Goal: Task Accomplishment & Management: Use online tool/utility

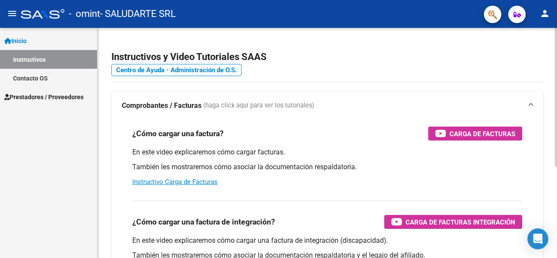
click at [270, 128] on div "¿Cómo cargar una factura? Carga de Facturas" at bounding box center [327, 134] width 390 height 14
click at [545, 13] on mat-icon "person" at bounding box center [545, 13] width 10 height 10
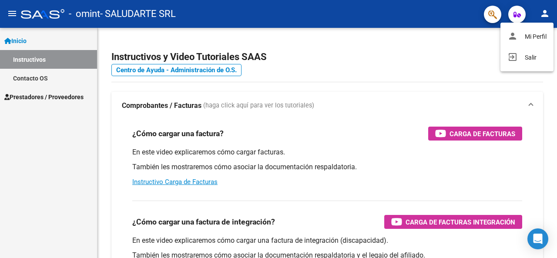
click at [545, 13] on div at bounding box center [278, 129] width 557 height 258
click at [518, 14] on icon "button" at bounding box center [516, 14] width 7 height 7
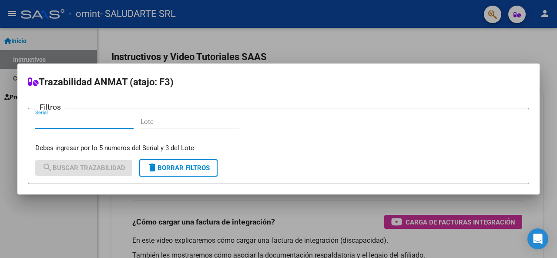
click at [376, 42] on div at bounding box center [278, 129] width 557 height 258
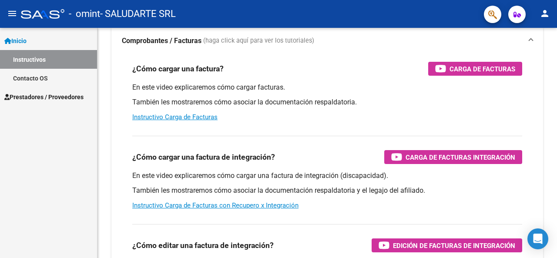
scroll to position [64, 0]
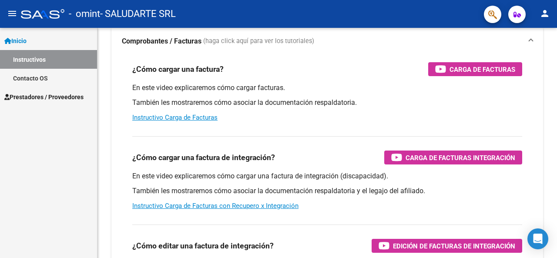
click at [9, 14] on mat-icon "menu" at bounding box center [12, 13] width 10 height 10
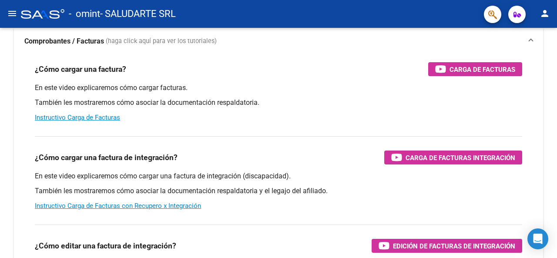
click at [9, 14] on mat-icon "menu" at bounding box center [12, 13] width 10 height 10
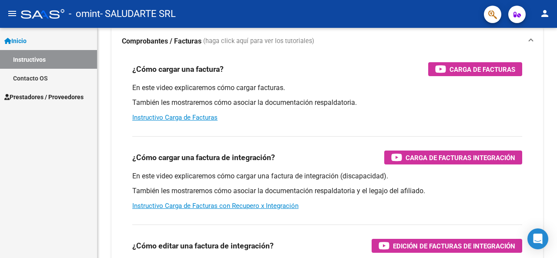
click at [46, 98] on span "Prestadores / Proveedores" at bounding box center [43, 97] width 79 height 10
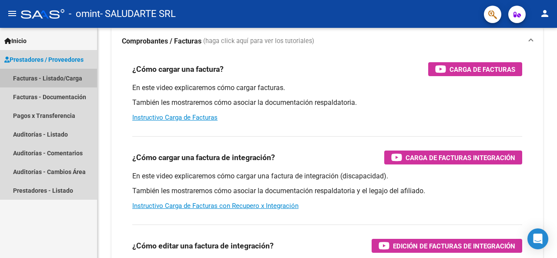
click at [50, 76] on link "Facturas - Listado/Carga" at bounding box center [48, 78] width 97 height 19
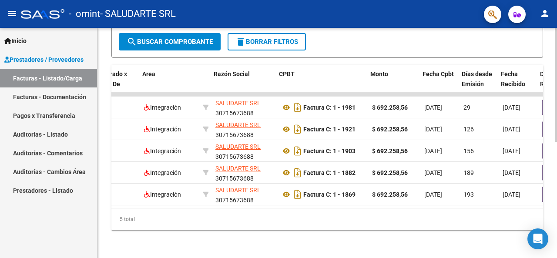
scroll to position [0, 142]
